Goal: Task Accomplishment & Management: Use online tool/utility

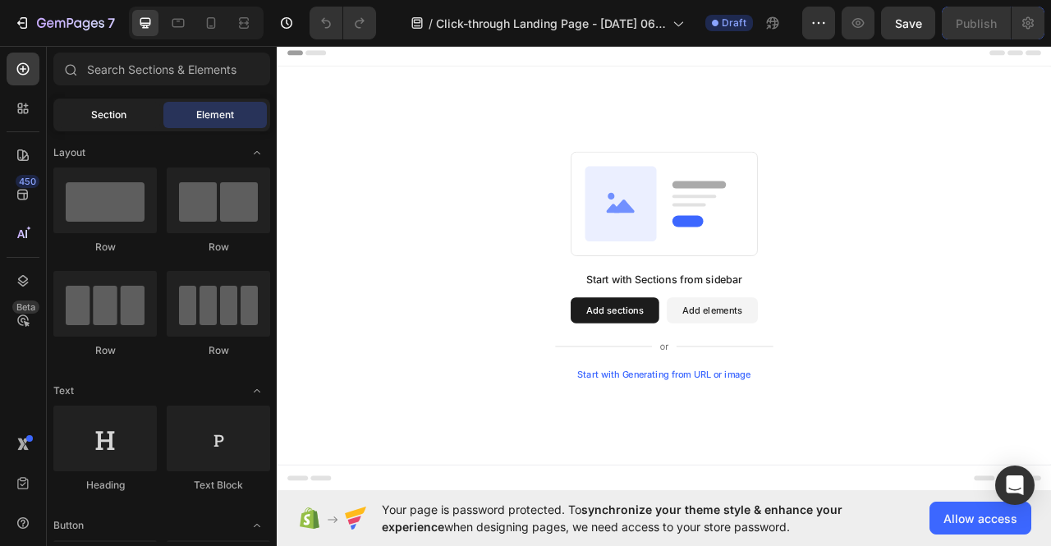
click at [110, 113] on span "Section" at bounding box center [108, 115] width 35 height 15
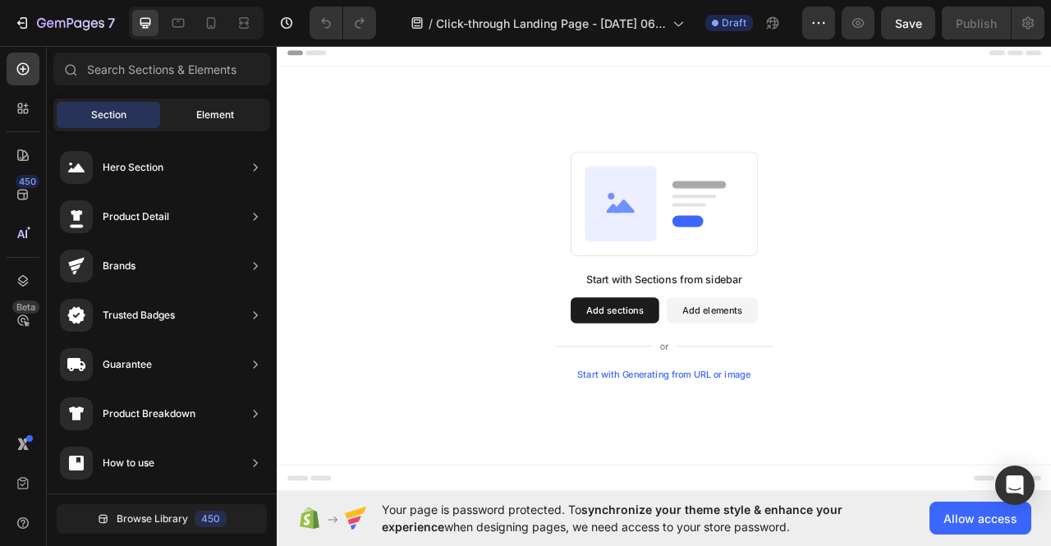
click at [219, 110] on span "Element" at bounding box center [215, 115] width 38 height 15
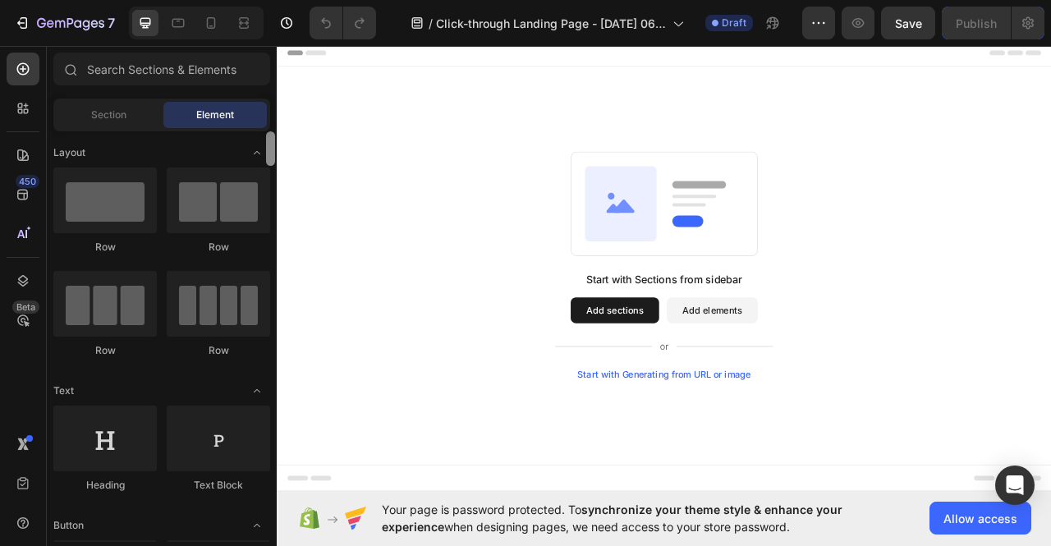
drag, startPoint x: 270, startPoint y: 148, endPoint x: 274, endPoint y: 97, distance: 51.1
click at [274, 99] on div "Sections(18) Elements(83) Section Element Hero Section Product Detail Brands Tr…" at bounding box center [162, 298] width 230 height 490
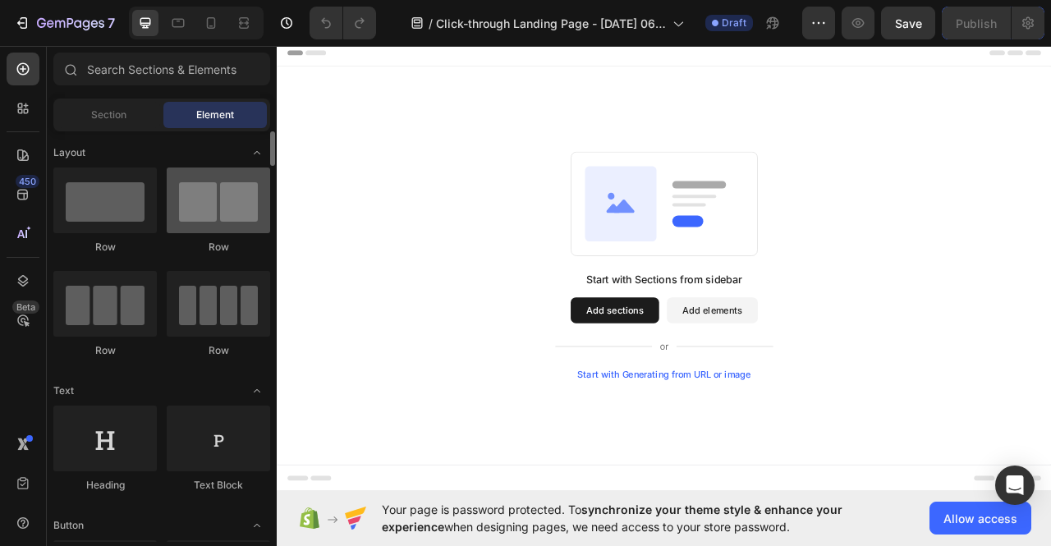
click at [216, 214] on div at bounding box center [218, 201] width 103 height 66
click at [218, 204] on div at bounding box center [218, 201] width 103 height 66
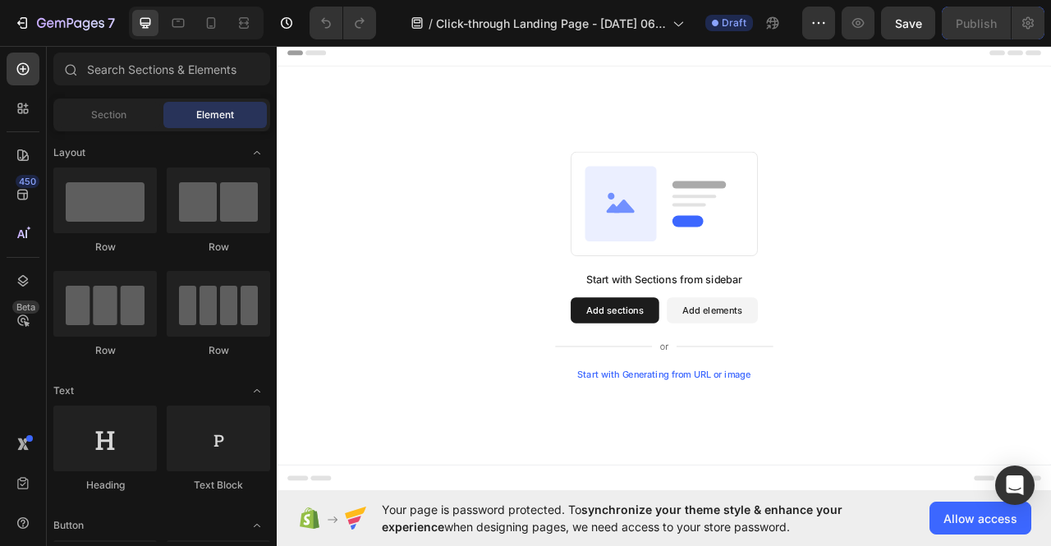
click at [710, 376] on button "Add sections" at bounding box center [707, 383] width 113 height 33
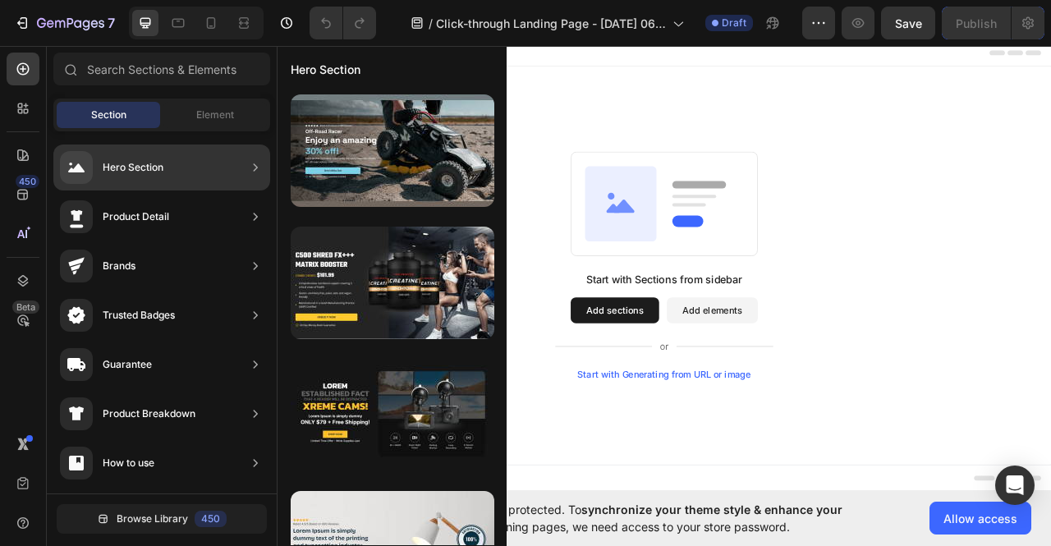
click at [200, 173] on div "Hero Section" at bounding box center [161, 168] width 217 height 46
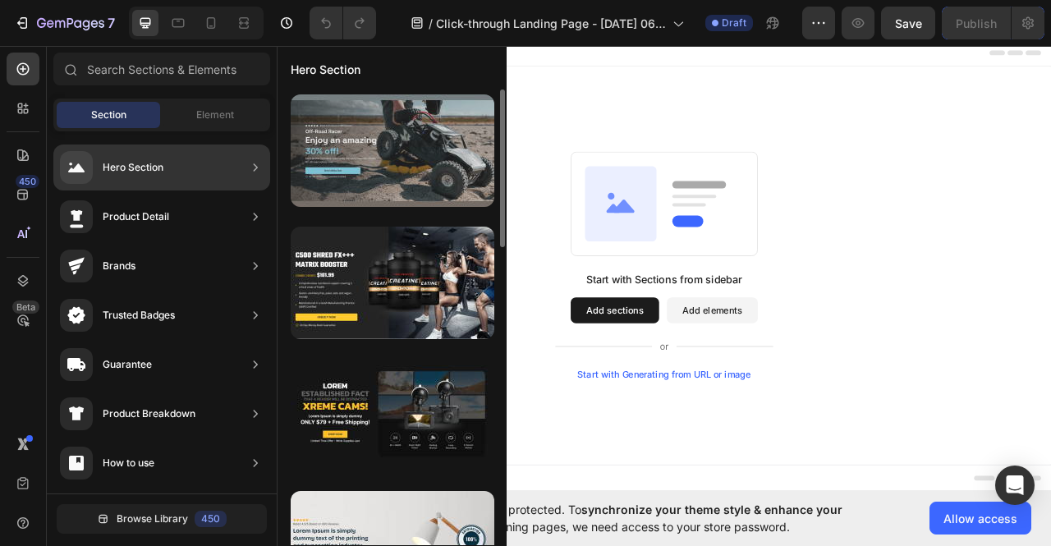
click at [367, 160] on div at bounding box center [393, 150] width 204 height 113
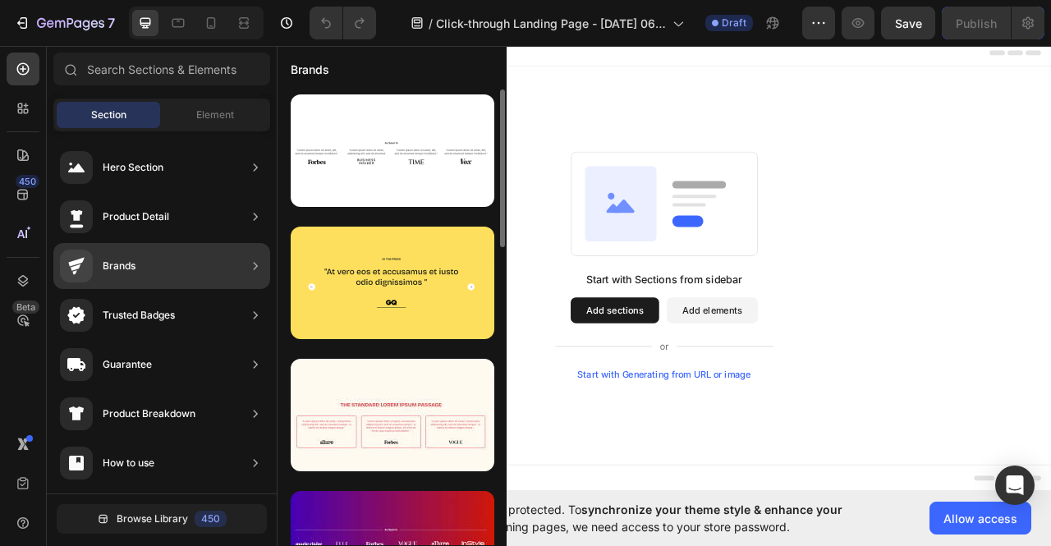
click at [140, 267] on div "Brands" at bounding box center [161, 266] width 217 height 46
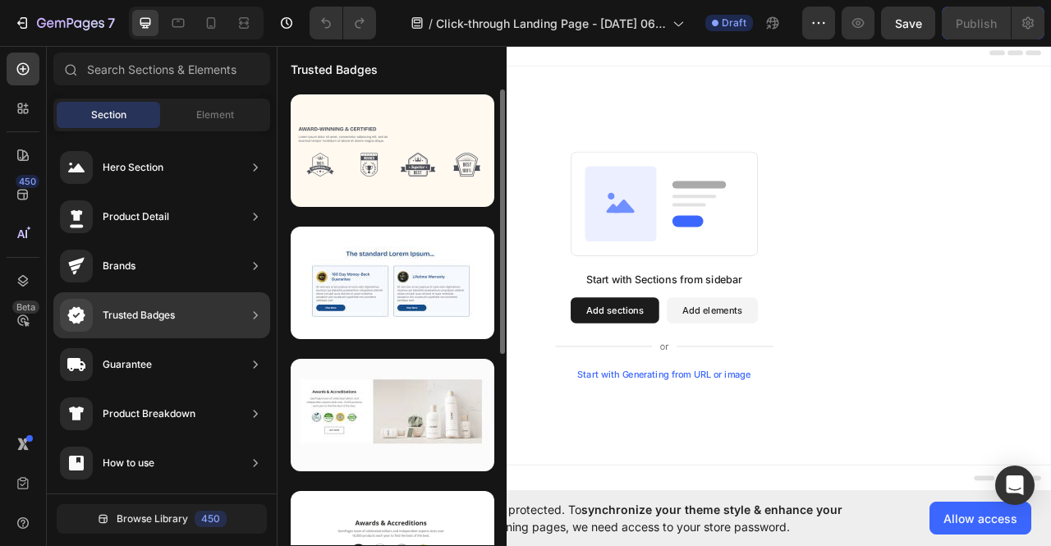
click at [158, 316] on div "Trusted Badges" at bounding box center [139, 315] width 72 height 16
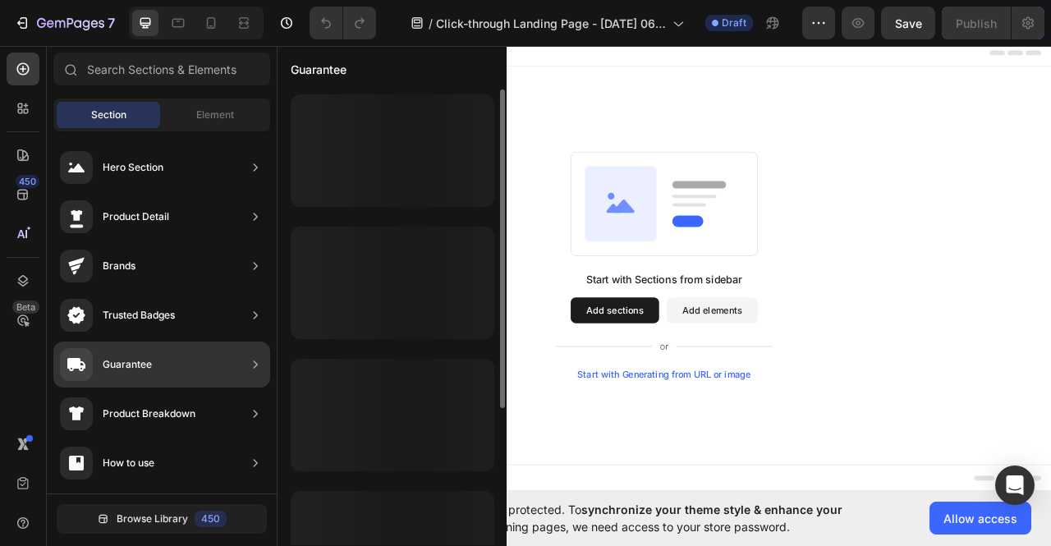
click at [169, 367] on div "Guarantee" at bounding box center [161, 365] width 217 height 46
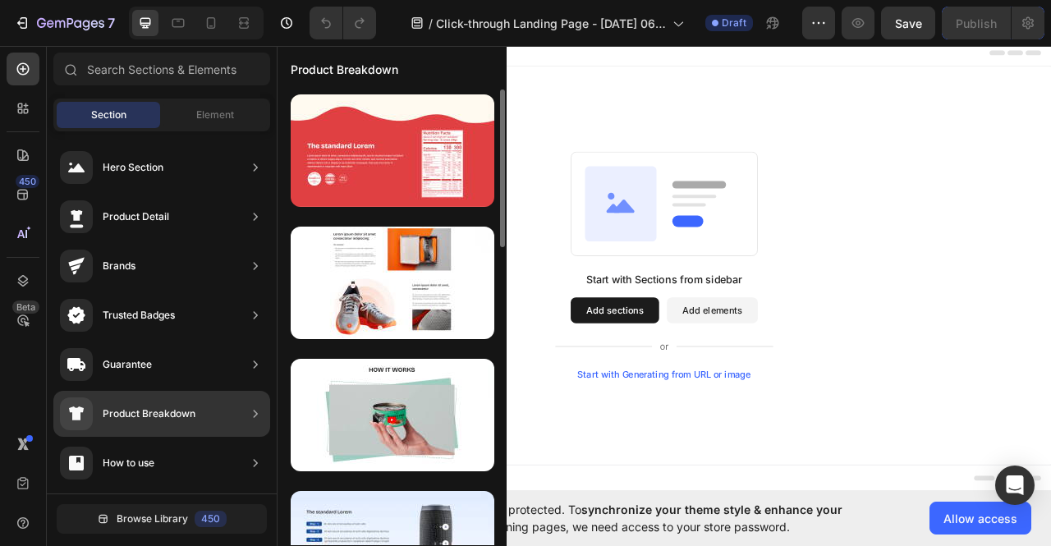
click at [188, 417] on div "Product Breakdown" at bounding box center [149, 414] width 93 height 16
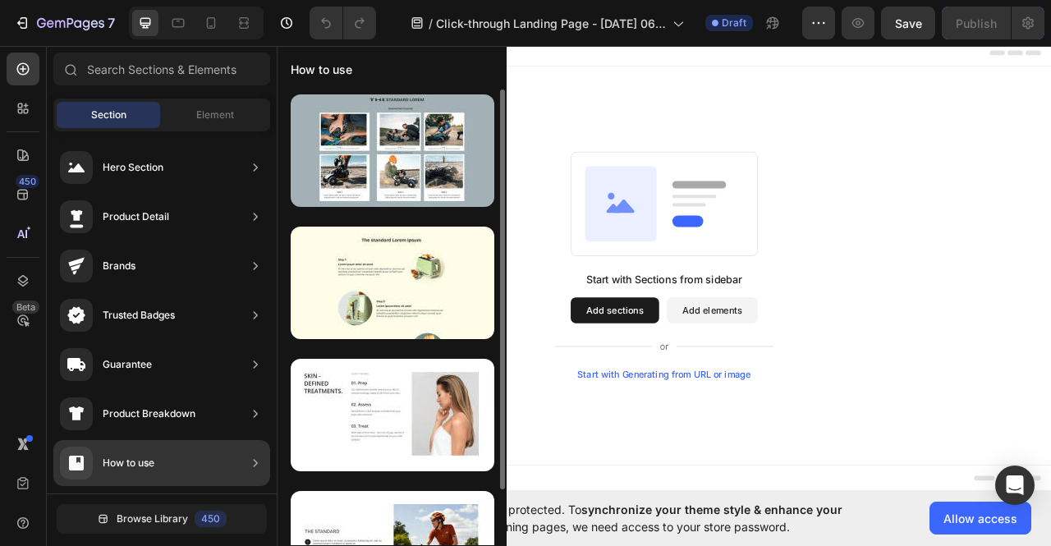
click at [198, 454] on div "How to use" at bounding box center [161, 463] width 217 height 46
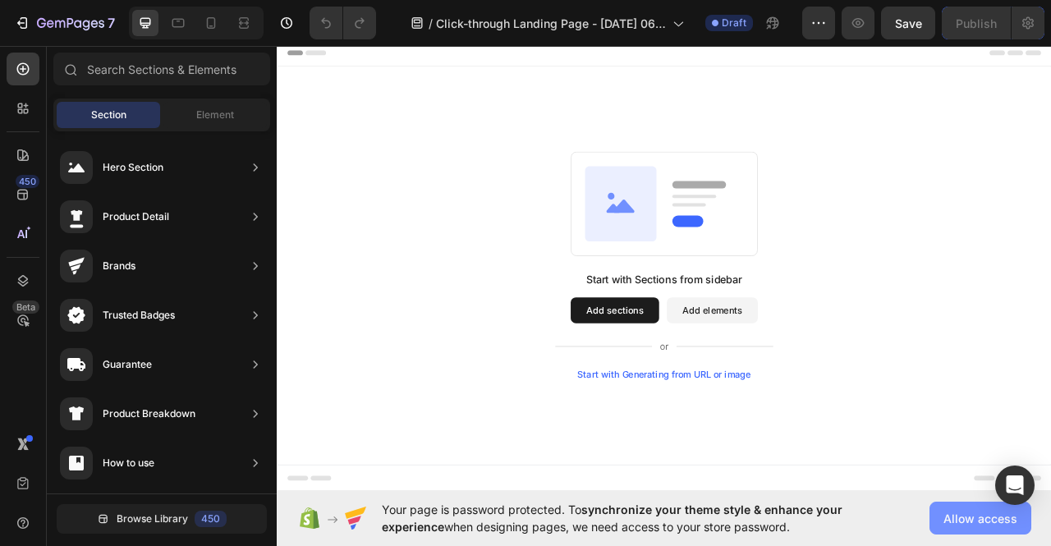
click at [976, 516] on span "Allow access" at bounding box center [981, 518] width 74 height 17
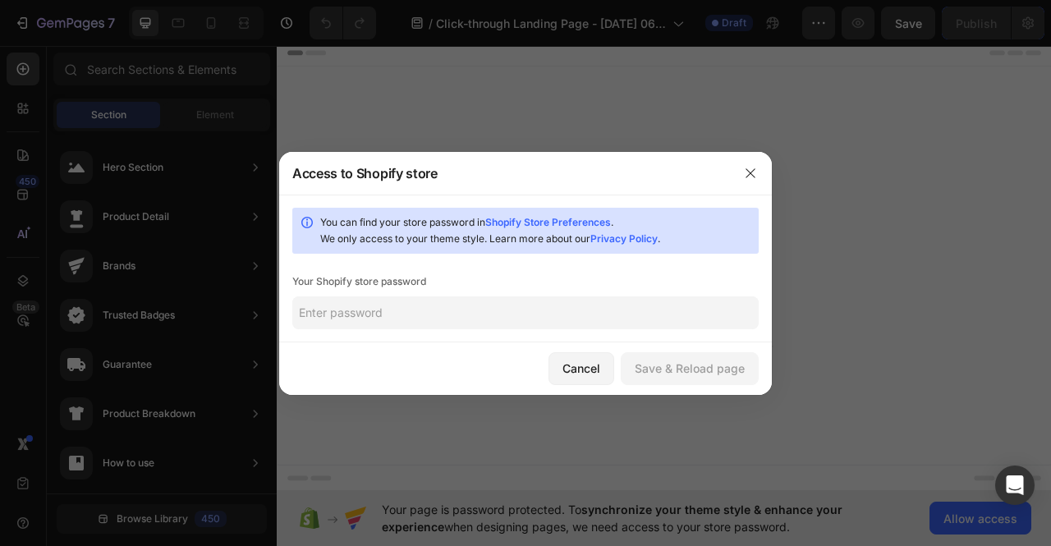
click at [575, 223] on link "Shopify Store Preferences" at bounding box center [548, 222] width 126 height 12
